Goal: Task Accomplishment & Management: Use online tool/utility

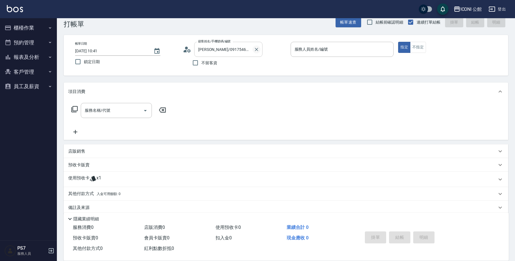
scroll to position [11, 0]
click at [253, 48] on button "Clear" at bounding box center [256, 49] width 8 height 8
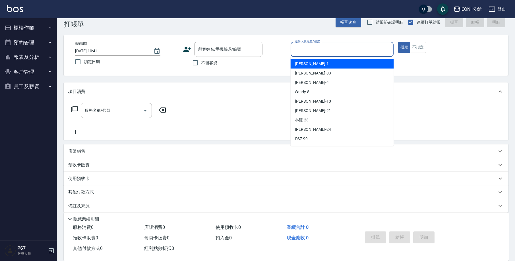
click at [312, 50] on input "服務人員姓名/編號" at bounding box center [342, 49] width 98 height 10
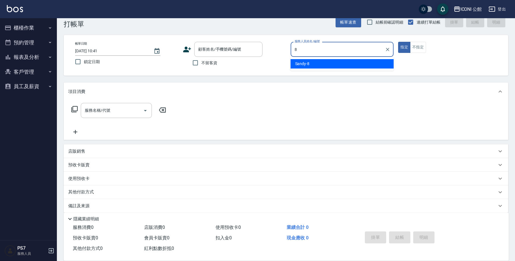
type input "Sandy-8"
type button "true"
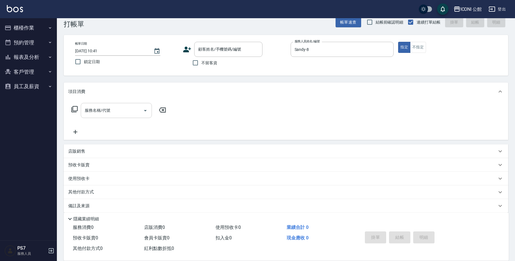
click at [125, 104] on div "服務名稱/代號" at bounding box center [116, 110] width 71 height 15
type input "單剪(202)"
click at [203, 68] on label "不留客資" at bounding box center [203, 63] width 28 height 12
click at [201, 68] on input "不留客資" at bounding box center [195, 63] width 12 height 12
checkbox input "true"
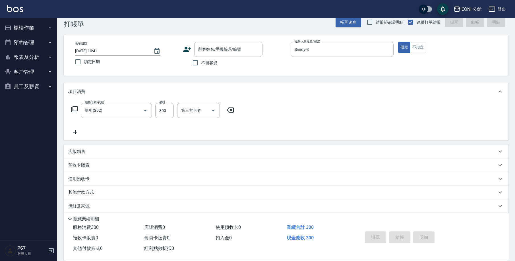
scroll to position [4, 0]
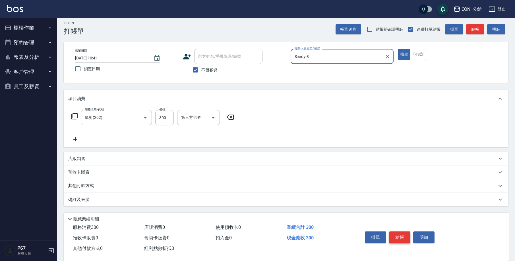
click at [398, 231] on button "結帳" at bounding box center [399, 237] width 21 height 12
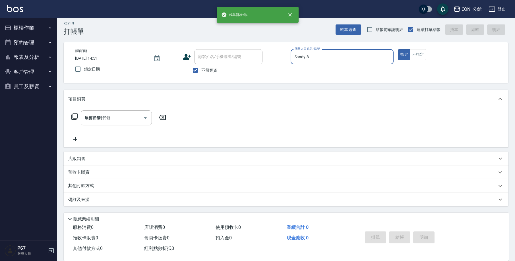
type input "[DATE] 14:51"
type input "Sandy-8"
drag, startPoint x: 423, startPoint y: 55, endPoint x: 299, endPoint y: 88, distance: 128.2
click at [421, 56] on button "不指定" at bounding box center [418, 54] width 16 height 11
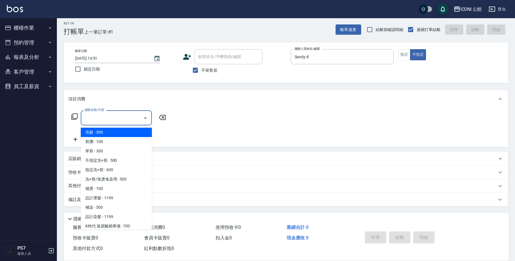
click at [94, 115] on input "服務名稱/代號" at bounding box center [111, 118] width 57 height 10
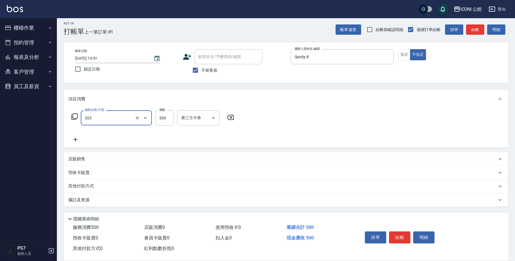
type input "不指定洗+剪(203)"
type input "500"
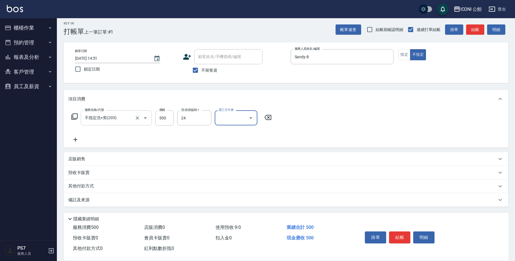
type input "[PERSON_NAME]-24"
click at [72, 118] on icon at bounding box center [74, 116] width 6 height 6
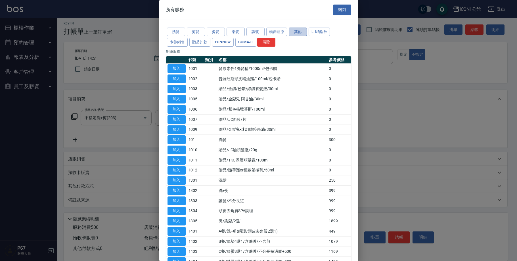
click at [304, 30] on button "其他" at bounding box center [298, 32] width 18 height 9
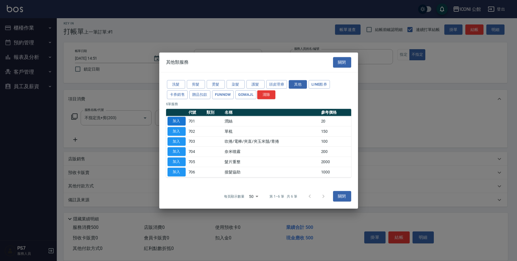
click at [182, 124] on button "加入" at bounding box center [177, 121] width 18 height 9
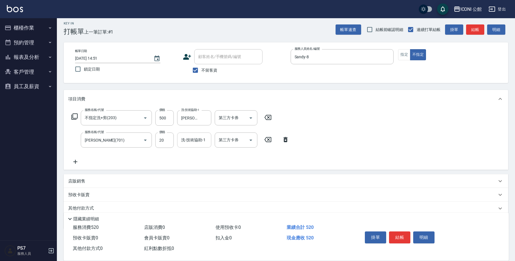
click at [199, 139] on input "洗-技術協助-1" at bounding box center [194, 140] width 29 height 10
type input "[PERSON_NAME]-24"
click at [397, 233] on button "結帳" at bounding box center [399, 237] width 21 height 12
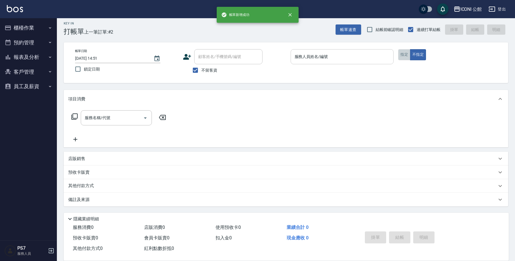
drag, startPoint x: 409, startPoint y: 53, endPoint x: 360, endPoint y: 55, distance: 49.2
click at [409, 53] on button "指定" at bounding box center [404, 54] width 12 height 11
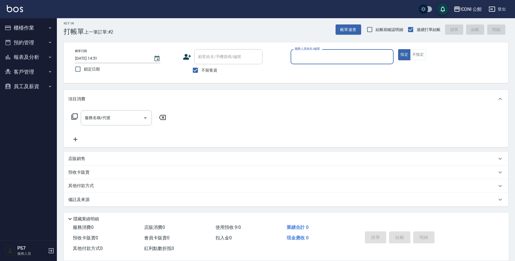
click at [360, 55] on input "服務人員姓名/編號" at bounding box center [342, 57] width 98 height 10
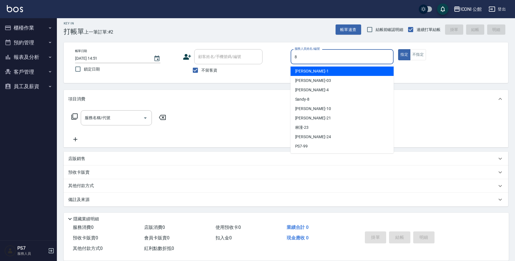
type input "Sandy-8"
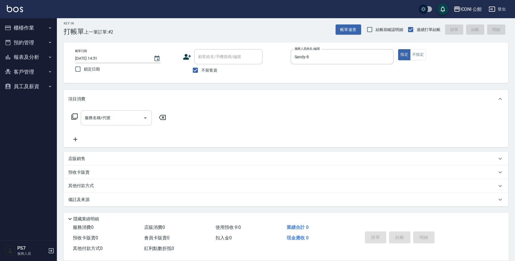
click at [102, 123] on div "服務名稱/代號" at bounding box center [116, 117] width 71 height 15
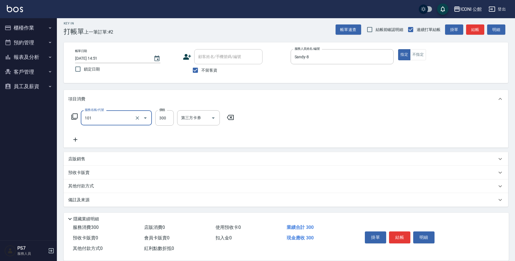
type input "洗髮(101)"
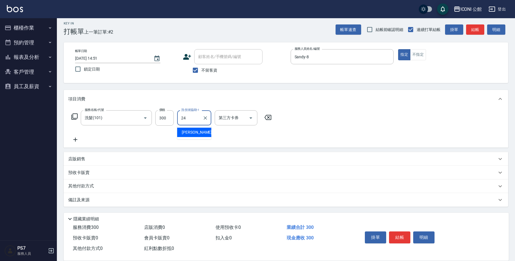
type input "[PERSON_NAME]-24"
click at [70, 115] on div "服務名稱/代號 洗髮(101) 服務名稱/代號 價格 300 價格 洗-技術協助-1 可[PERSON_NAME]-24 洗-技術協助-1 第三方卡券 第三方…" at bounding box center [171, 117] width 207 height 15
click at [72, 115] on icon at bounding box center [74, 116] width 6 height 6
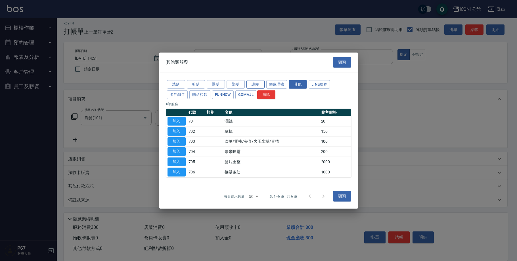
click at [251, 82] on button "護髮" at bounding box center [256, 84] width 18 height 9
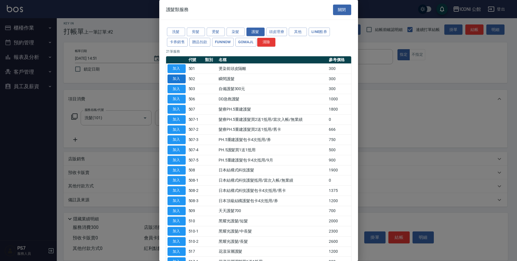
click at [177, 79] on button "加入" at bounding box center [177, 78] width 18 height 9
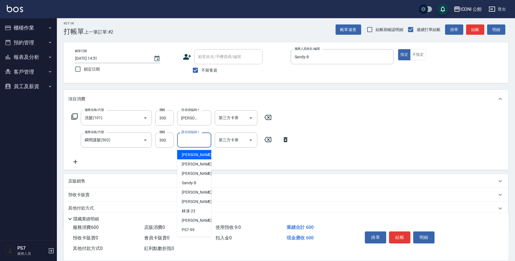
click at [180, 144] on input "護-技術協助-1" at bounding box center [194, 140] width 29 height 10
type input "[PERSON_NAME]-24"
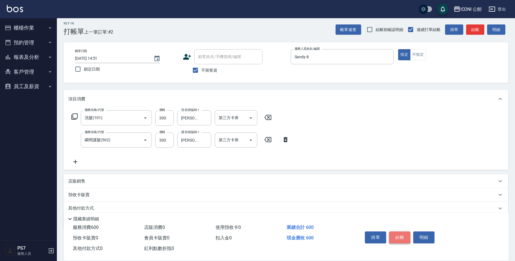
click at [401, 232] on button "結帳" at bounding box center [399, 237] width 21 height 12
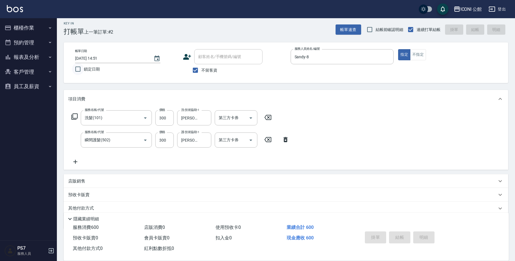
type input "[DATE] 14:52"
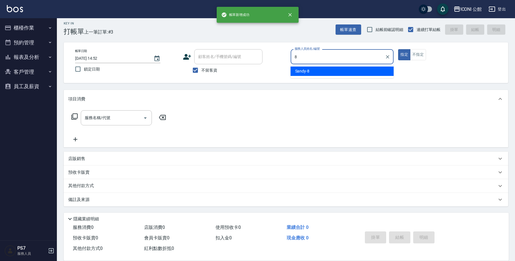
type input "Sandy-8"
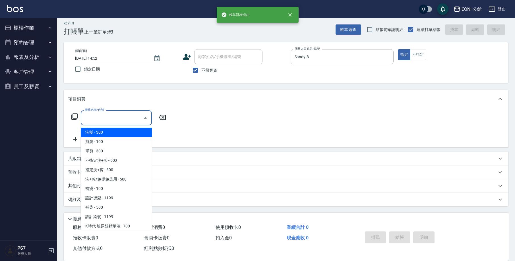
click at [121, 117] on input "服務名稱/代號" at bounding box center [111, 118] width 57 height 10
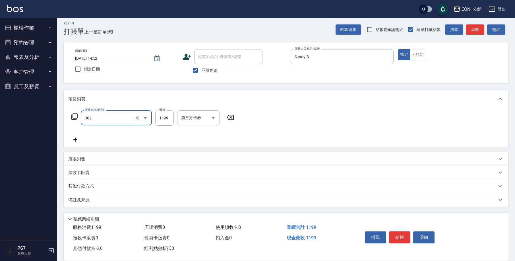
type input "設計燙髮(302)"
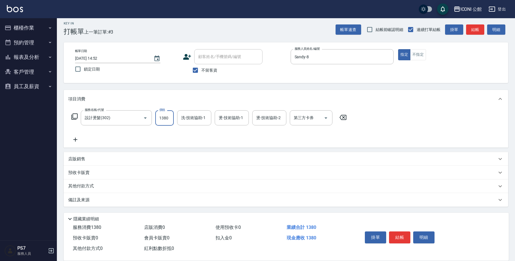
type input "1380"
type input "[PERSON_NAME]-24"
type input "Sandy-8"
type input "[PERSON_NAME]-24"
click at [73, 118] on icon at bounding box center [74, 116] width 6 height 6
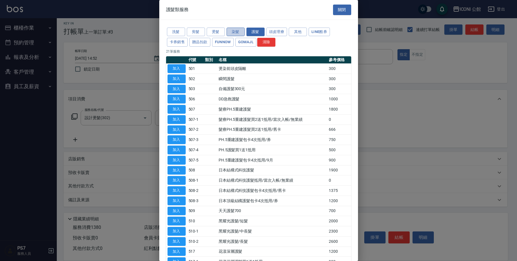
click at [241, 30] on button "染髮" at bounding box center [236, 32] width 18 height 9
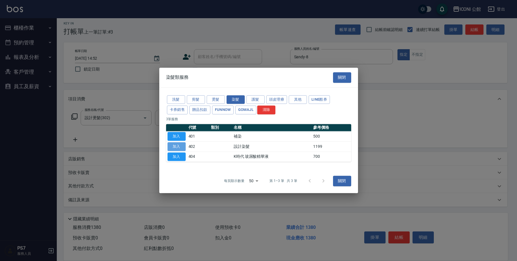
click at [186, 144] on button "加入" at bounding box center [177, 146] width 18 height 9
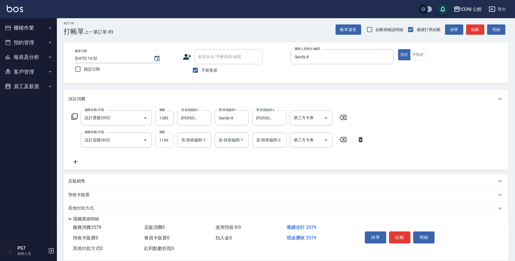
click at [172, 140] on input "1199" at bounding box center [164, 139] width 18 height 15
type input "1280"
type input "[PERSON_NAME]-24"
type input "Sandy-8"
type input "2"
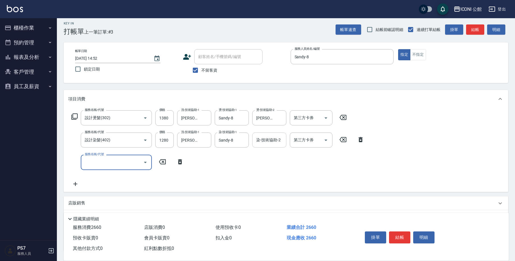
click at [261, 143] on input "染-技術協助-2" at bounding box center [269, 140] width 29 height 10
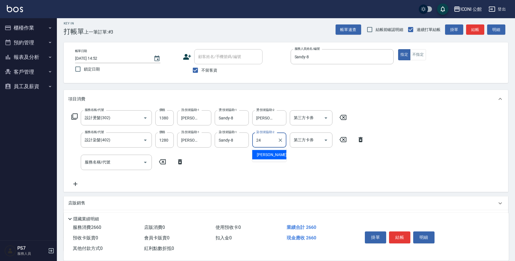
type input "[PERSON_NAME]-24"
click at [180, 163] on icon at bounding box center [180, 161] width 14 height 7
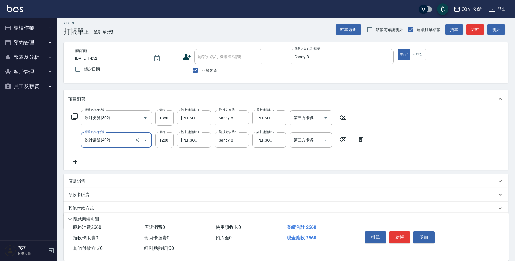
click at [74, 114] on icon at bounding box center [74, 116] width 6 height 6
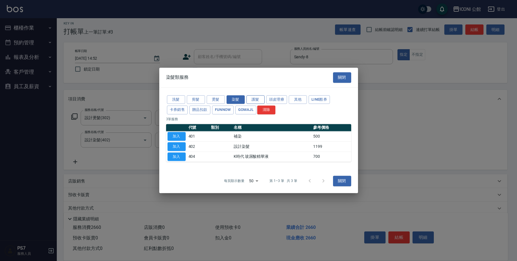
click at [263, 98] on button "護髮" at bounding box center [256, 99] width 18 height 9
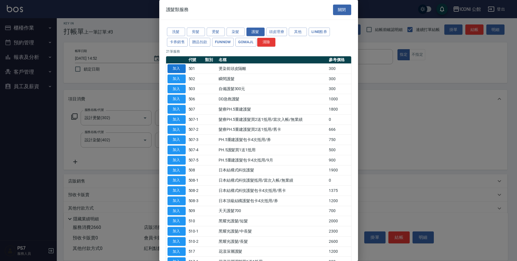
click at [172, 67] on button "加入" at bounding box center [177, 68] width 18 height 9
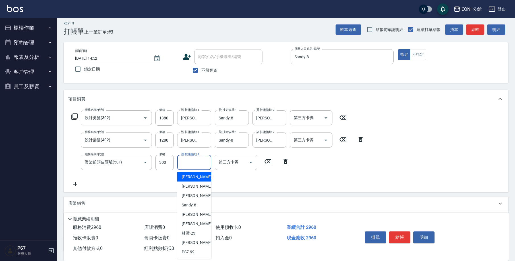
click at [197, 166] on input "護-技術協助-1" at bounding box center [194, 162] width 29 height 10
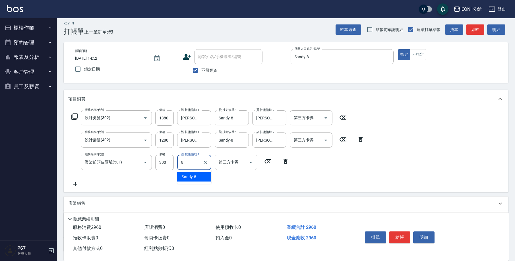
type input "Sandy-8"
click at [78, 115] on icon at bounding box center [74, 116] width 6 height 6
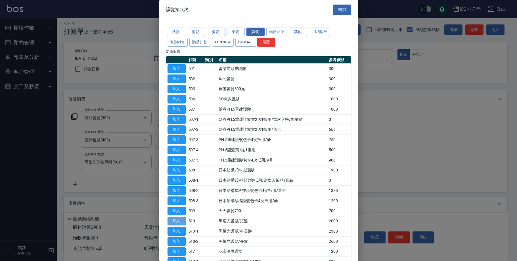
click at [175, 217] on button "加入" at bounding box center [177, 220] width 18 height 9
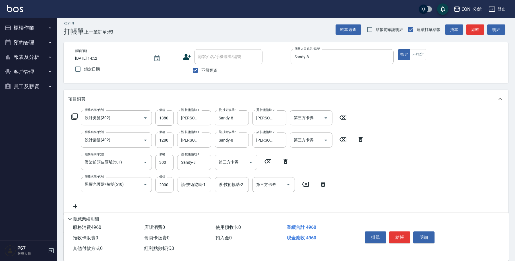
click at [186, 185] on input "護-技術協助-1" at bounding box center [194, 185] width 29 height 10
type input "Sandy-8"
type input "8"
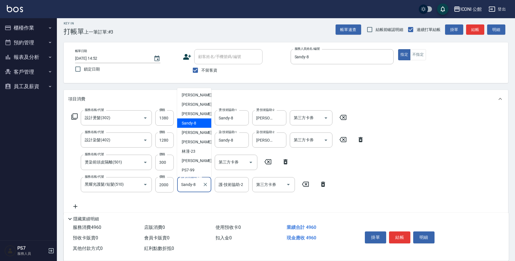
click at [199, 181] on input "Sandy-8" at bounding box center [190, 185] width 20 height 10
click at [202, 185] on button "Clear" at bounding box center [205, 184] width 8 height 8
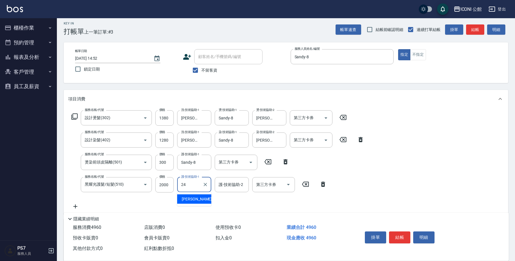
type input "[PERSON_NAME]-24"
type input "Sandy-8"
drag, startPoint x: 402, startPoint y: 237, endPoint x: 381, endPoint y: 231, distance: 21.8
click at [402, 237] on button "結帳" at bounding box center [399, 237] width 21 height 12
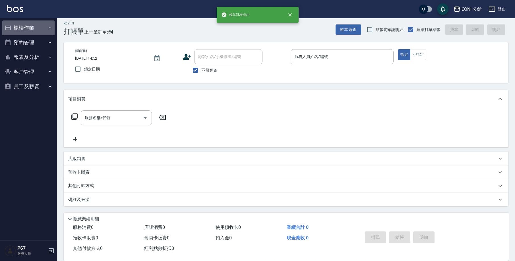
click at [22, 22] on button "櫃檯作業" at bounding box center [28, 27] width 52 height 15
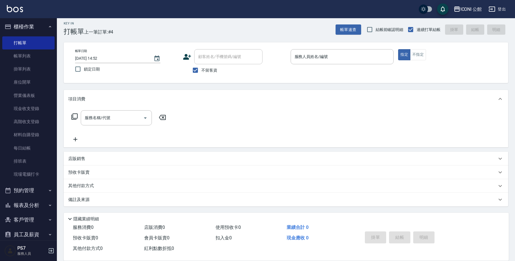
click at [37, 206] on button "報表及分析" at bounding box center [28, 205] width 52 height 15
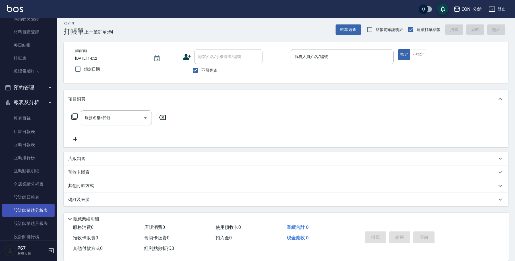
scroll to position [150, 0]
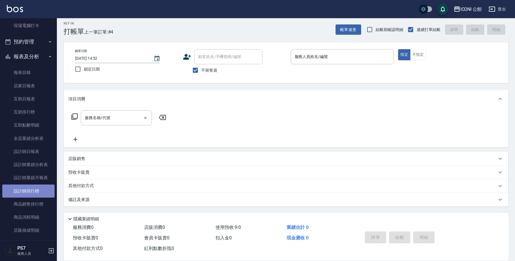
click at [43, 191] on link "設計師排行榜" at bounding box center [28, 190] width 52 height 13
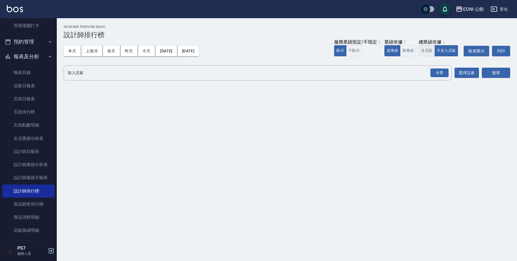
click at [432, 50] on button "含店販" at bounding box center [427, 50] width 16 height 11
click at [438, 68] on div "全選" at bounding box center [440, 72] width 18 height 9
click at [490, 74] on button "搜尋" at bounding box center [496, 73] width 28 height 11
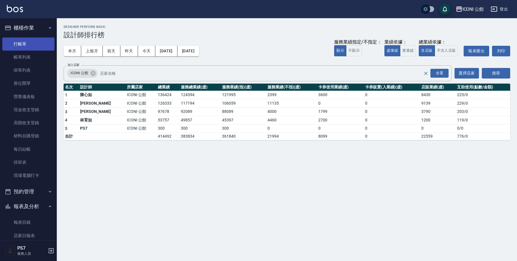
click at [40, 47] on link "打帳單" at bounding box center [28, 44] width 52 height 13
